Goal: Task Accomplishment & Management: Complete application form

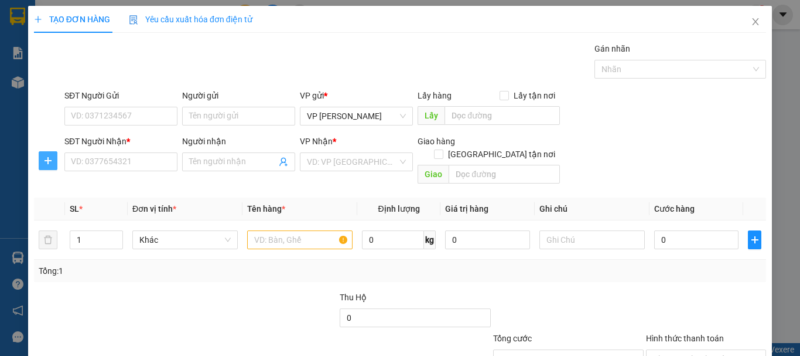
drag, startPoint x: 44, startPoint y: 159, endPoint x: 186, endPoint y: 174, distance: 142.6
click at [49, 160] on icon "plus" at bounding box center [47, 160] width 9 height 9
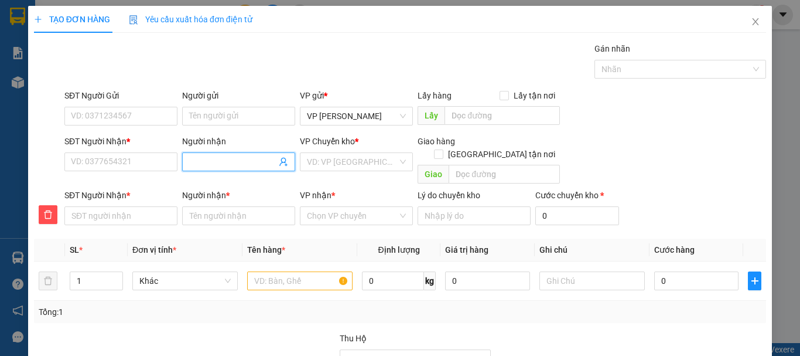
click at [220, 159] on input "Người nhận" at bounding box center [232, 161] width 87 height 13
type input "n"
type input "ns"
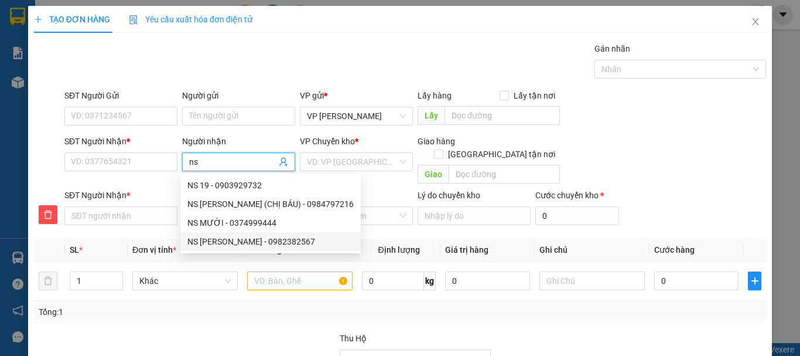
click at [227, 241] on div "NS [PERSON_NAME] - 0982382567" at bounding box center [270, 241] width 166 height 13
type input "0982382567"
type input "NS [PERSON_NAME]"
type input "0982382567"
type input "NS [PERSON_NAME]"
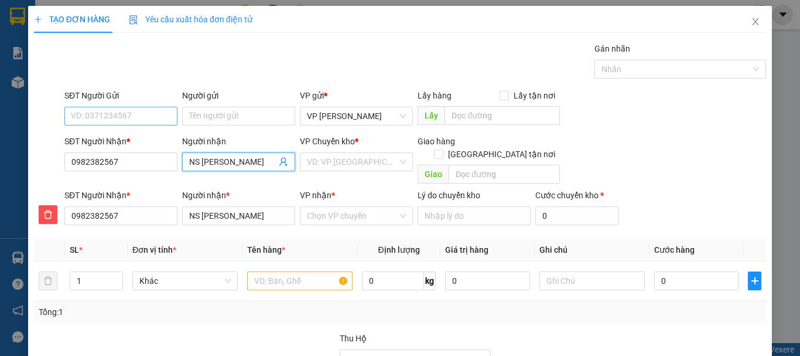
type input "NS [PERSON_NAME]"
click at [111, 117] on input "SĐT Người Gửi" at bounding box center [120, 116] width 113 height 19
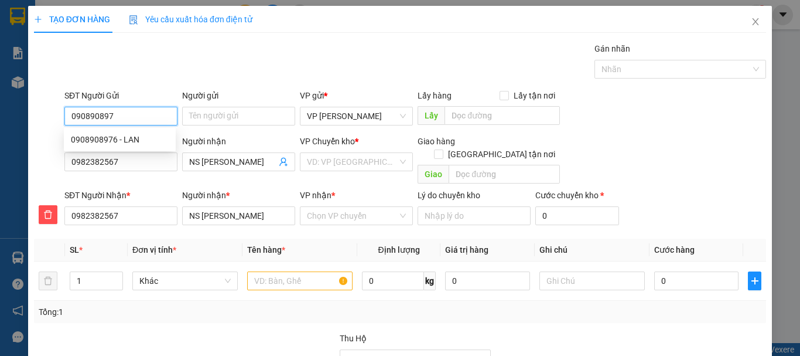
type input "0908908976"
click at [131, 138] on div "0908908976 - LAN" at bounding box center [120, 139] width 98 height 13
type input "LAN"
type input "150.000"
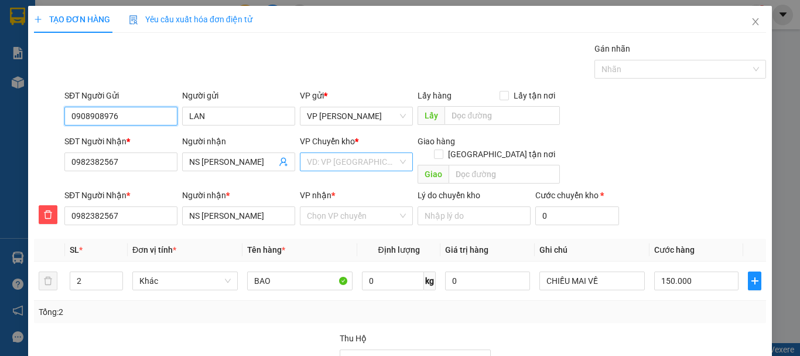
type input "0908908976"
click at [332, 156] on input "search" at bounding box center [352, 162] width 91 height 18
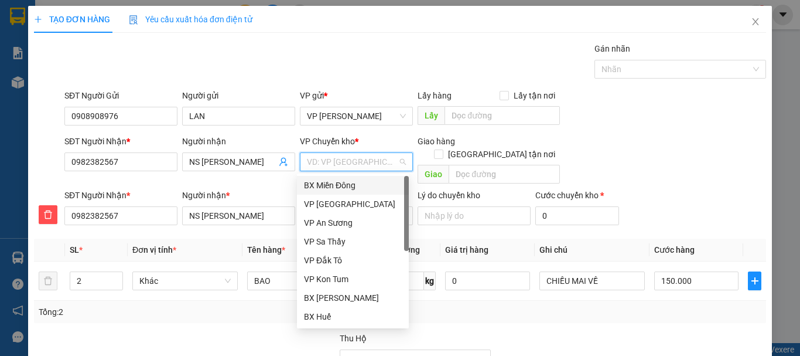
click at [327, 187] on div "BX Miền Đông" at bounding box center [353, 185] width 98 height 13
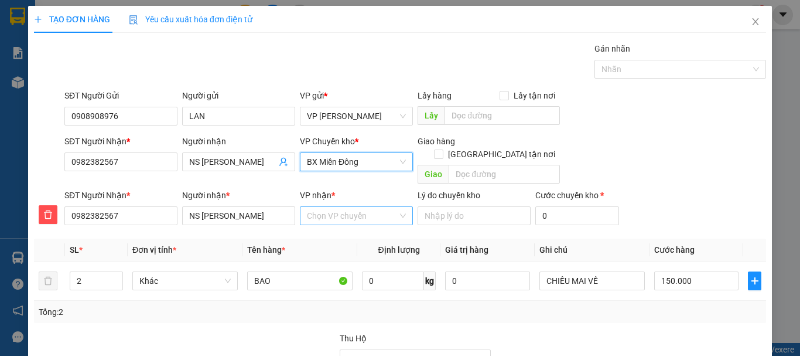
click at [346, 207] on input "VP nhận *" at bounding box center [352, 216] width 91 height 18
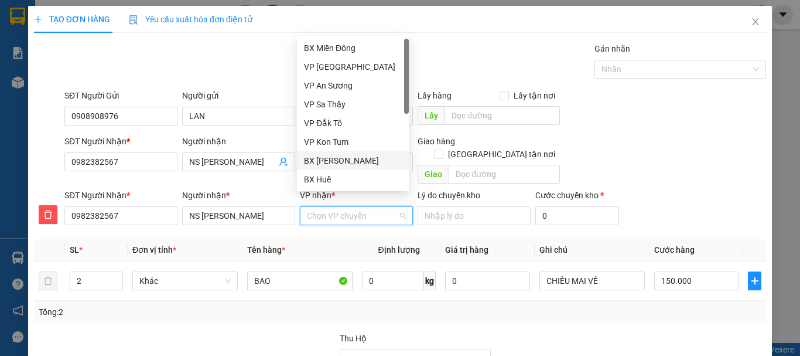
scroll to position [131, 0]
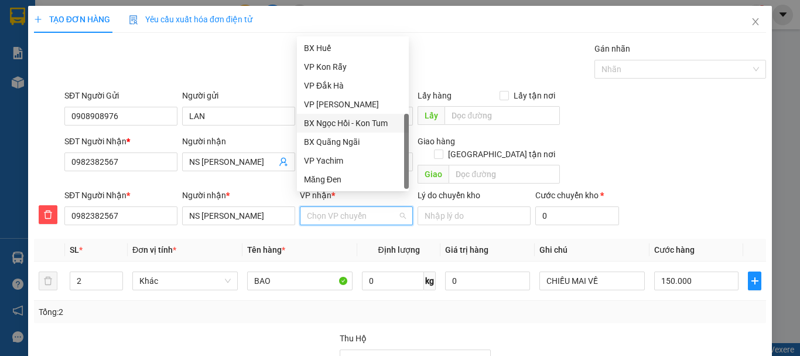
click at [339, 123] on div "BX Ngọc Hồi - Kon Tum" at bounding box center [353, 123] width 98 height 13
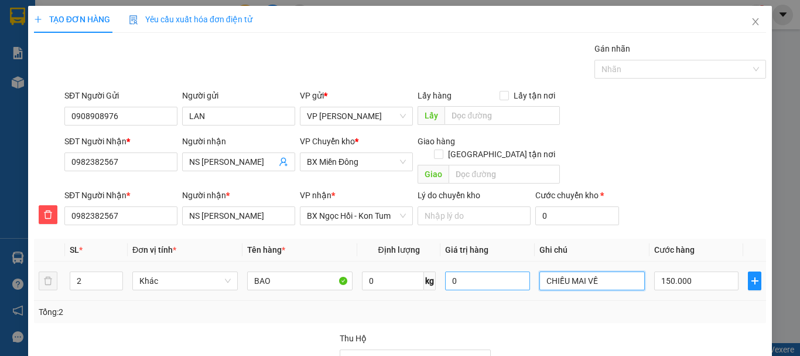
drag, startPoint x: 593, startPoint y: 265, endPoint x: 477, endPoint y: 271, distance: 116.7
click at [477, 271] on tr "2 Khác BAO 0 kg 0 CHIỀU MAI VỀ 150.000" at bounding box center [400, 280] width 732 height 39
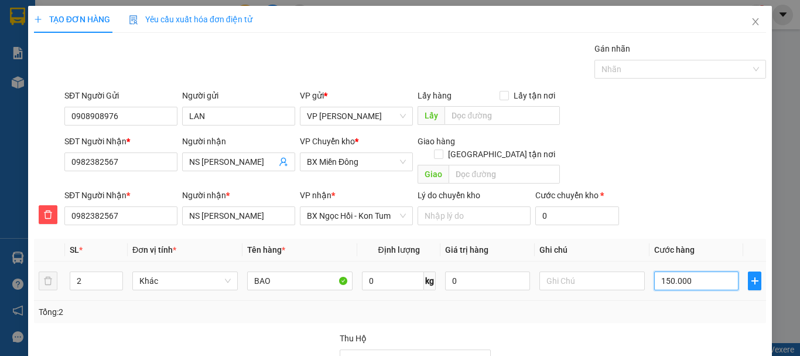
click at [686, 271] on input "150.000" at bounding box center [696, 280] width 84 height 19
type input "1"
type input "14"
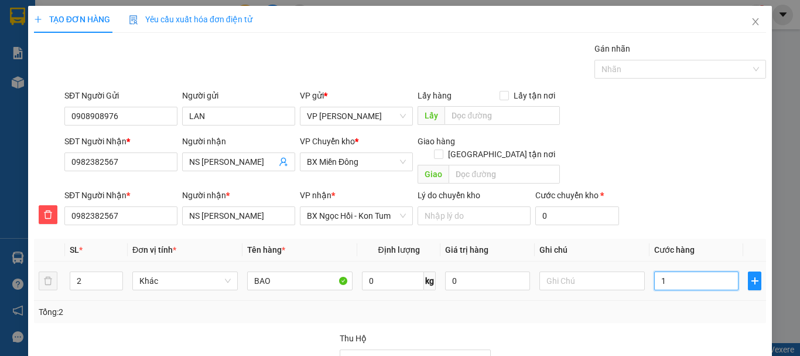
type input "14"
type input "140"
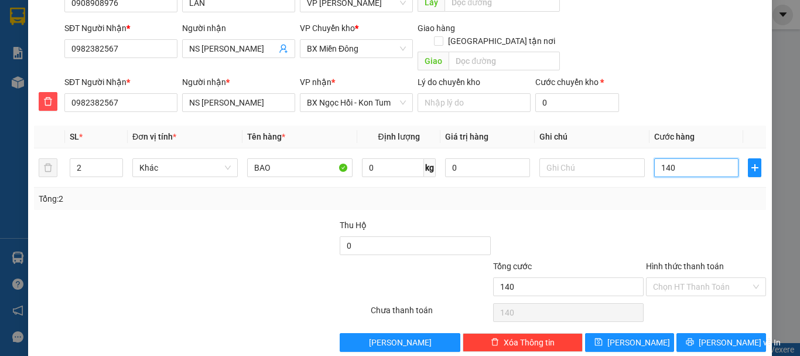
scroll to position [119, 0]
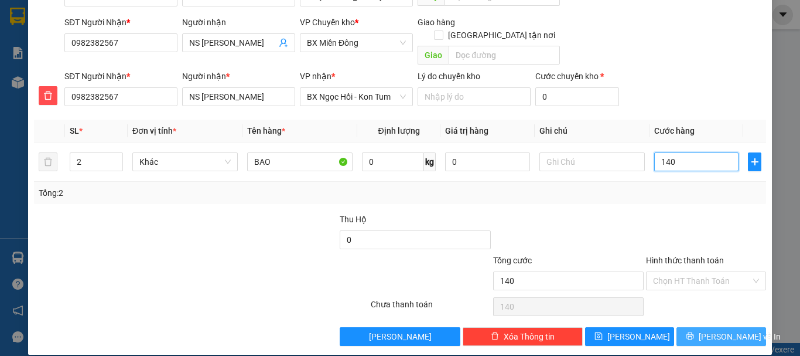
type input "140"
type input "140.000"
click at [724, 330] on span "[PERSON_NAME] và In" at bounding box center [740, 336] width 82 height 13
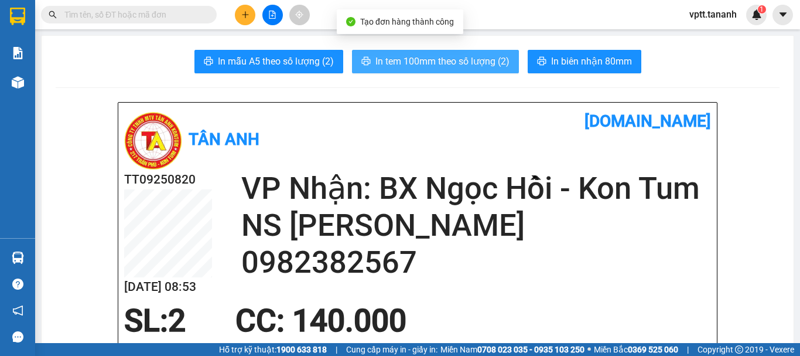
click at [434, 59] on span "In tem 100mm theo số lượng (2)" at bounding box center [442, 61] width 134 height 15
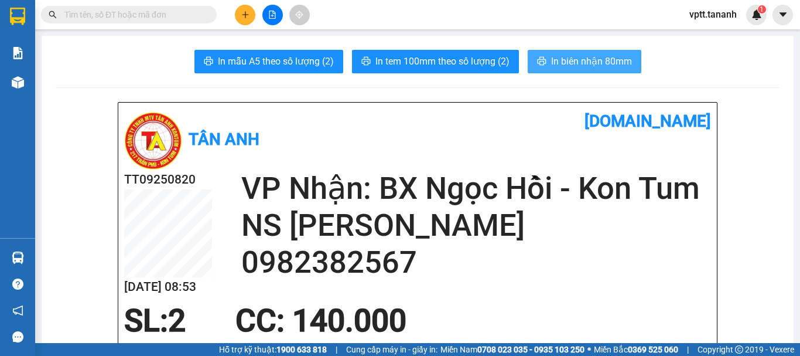
click at [590, 66] on span "In biên nhận 80mm" at bounding box center [591, 61] width 81 height 15
